Goal: Task Accomplishment & Management: Complete application form

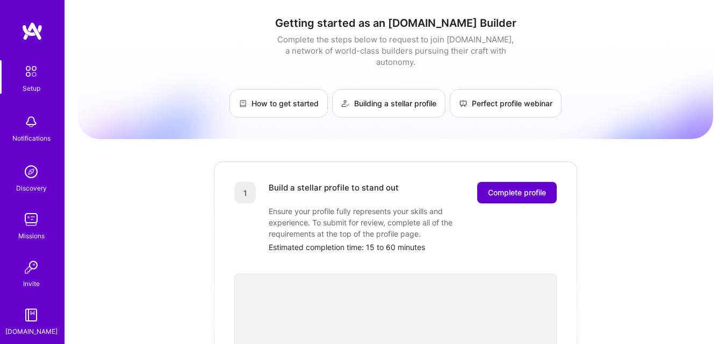
click at [507, 188] on span "Complete profile" at bounding box center [517, 193] width 58 height 11
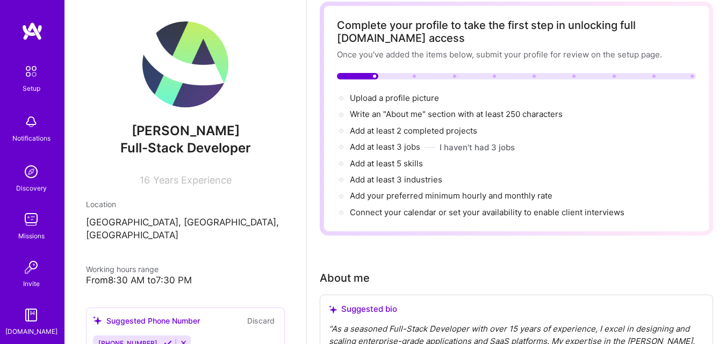
scroll to position [54, 0]
click at [383, 131] on span "Add at least 2 completed projects →" at bounding box center [418, 131] width 137 height 10
select select "US"
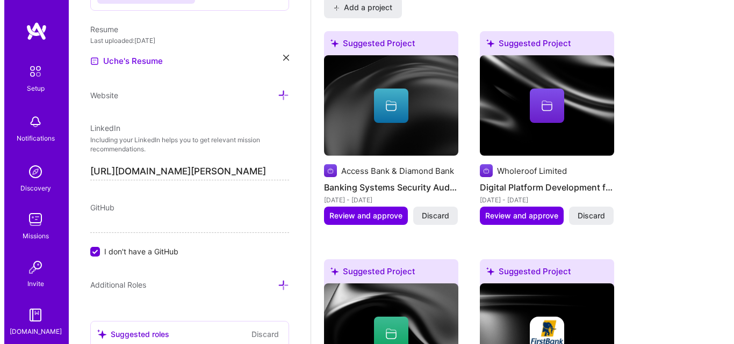
scroll to position [1014, 0]
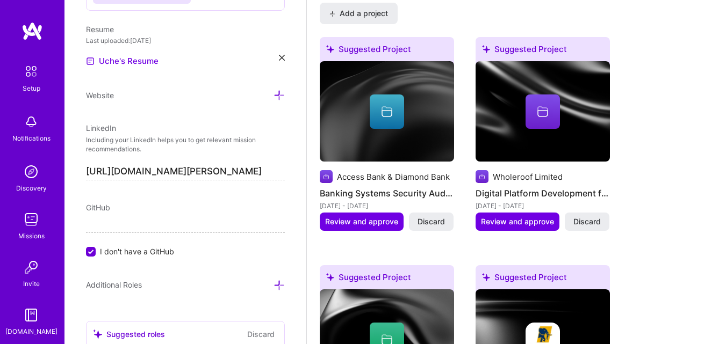
click at [385, 107] on icon at bounding box center [386, 108] width 11 height 4
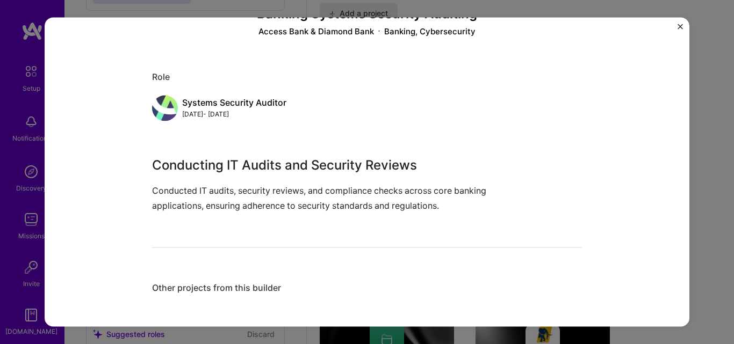
scroll to position [81, 0]
click at [253, 192] on p "Conducted IT audits, security reviews, and compliance checks across core bankin…" at bounding box center [326, 197] width 349 height 29
click at [265, 192] on p "Conducted IT audits, security reviews, and compliance checks across core bankin…" at bounding box center [326, 197] width 349 height 29
click at [242, 285] on div "Other projects from this builder" at bounding box center [367, 287] width 430 height 11
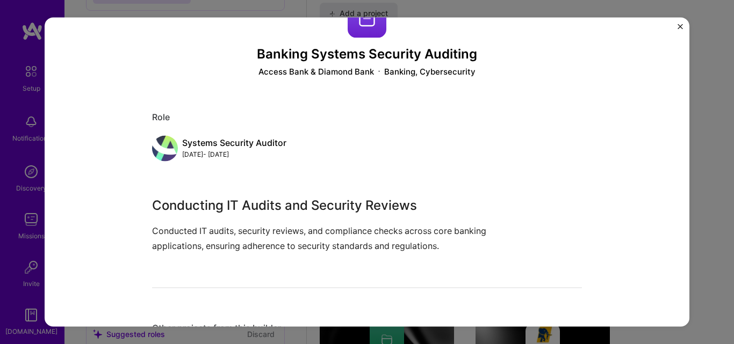
scroll to position [0, 0]
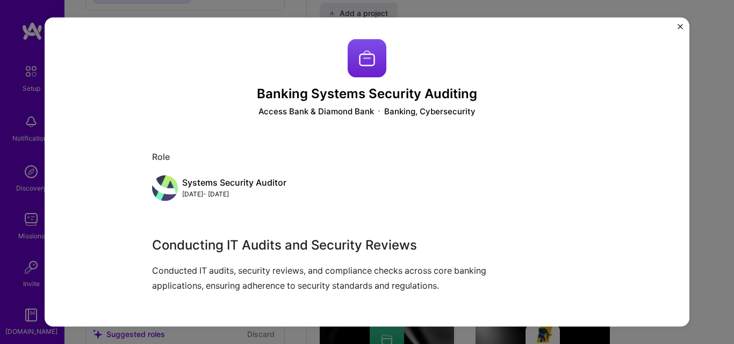
click at [679, 26] on img "Close" at bounding box center [679, 26] width 5 height 5
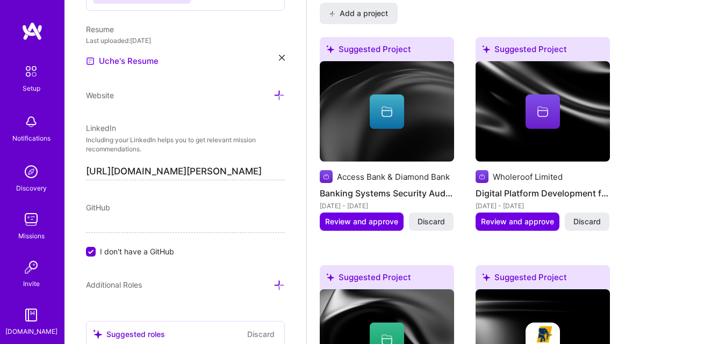
click at [541, 104] on div at bounding box center [542, 112] width 34 height 34
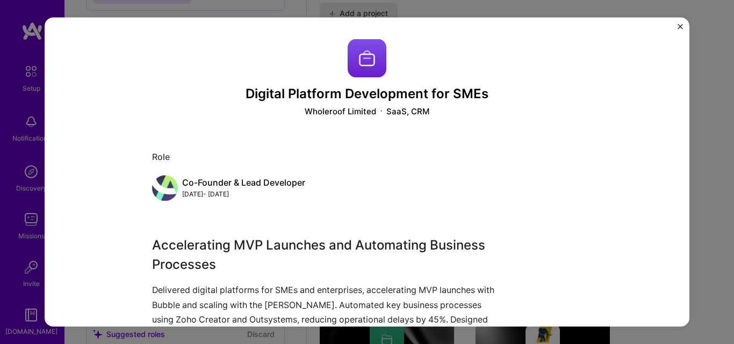
click at [679, 24] on img "Close" at bounding box center [679, 26] width 5 height 5
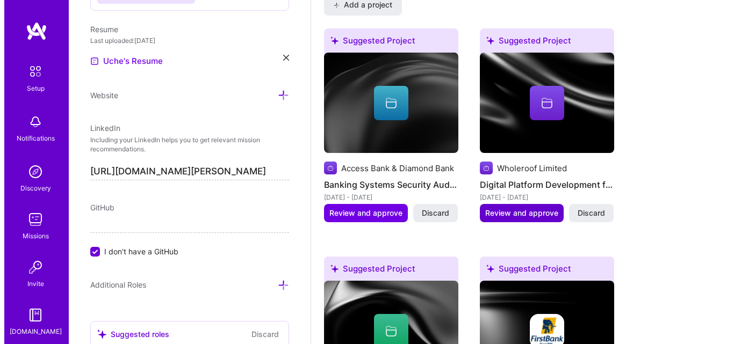
scroll to position [1229, 0]
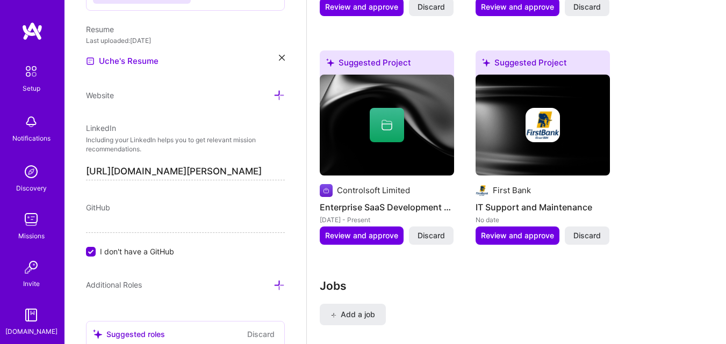
click at [390, 125] on icon at bounding box center [386, 125] width 13 height 13
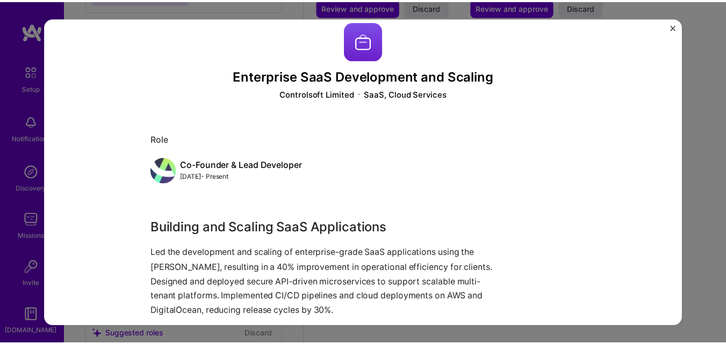
scroll to position [17, 0]
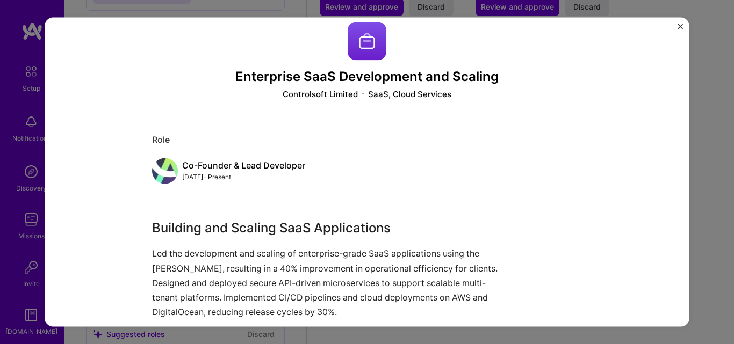
click at [270, 236] on h3 "Building and Scaling SaaS Applications" at bounding box center [326, 228] width 349 height 19
click at [680, 28] on img "Close" at bounding box center [679, 26] width 5 height 5
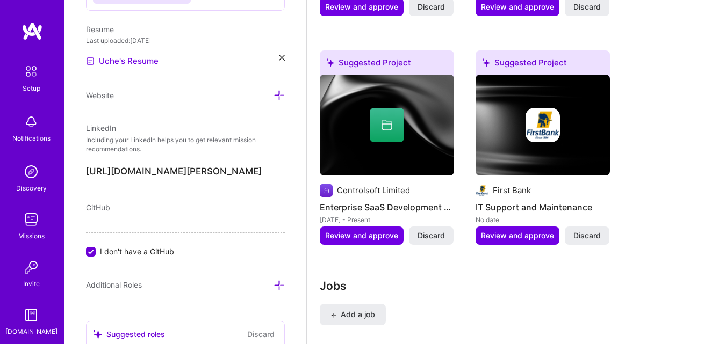
scroll to position [1068, 0]
